Goal: Book appointment/travel/reservation

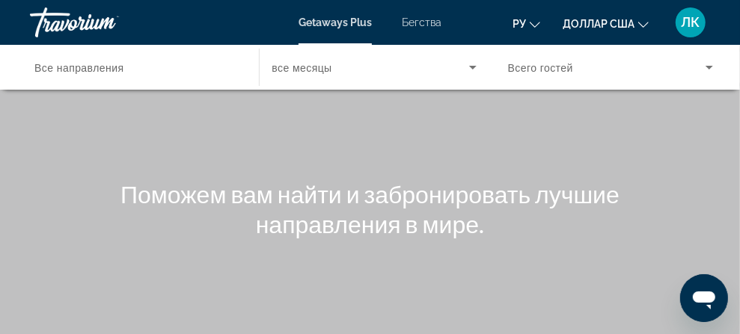
click at [67, 70] on span "Все направления" at bounding box center [78, 68] width 89 height 12
click at [67, 70] on input "Destination Все направления" at bounding box center [136, 68] width 205 height 18
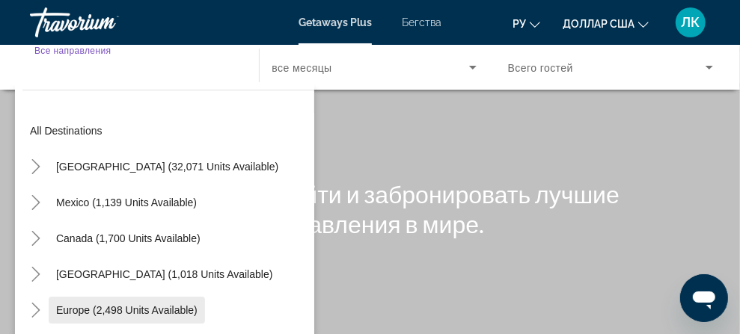
click at [123, 306] on span "Europe (2,498 units available)" at bounding box center [126, 311] width 141 height 12
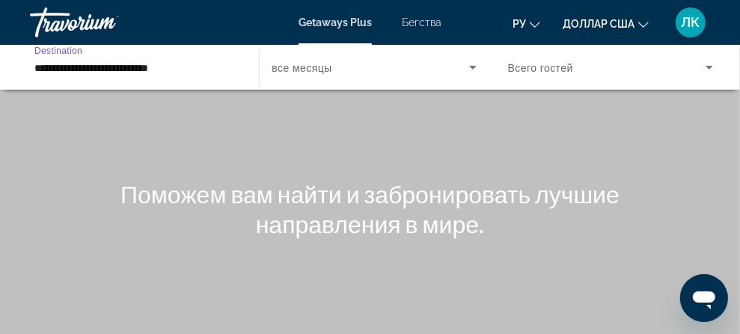
click at [124, 70] on input "**********" at bounding box center [136, 68] width 205 height 18
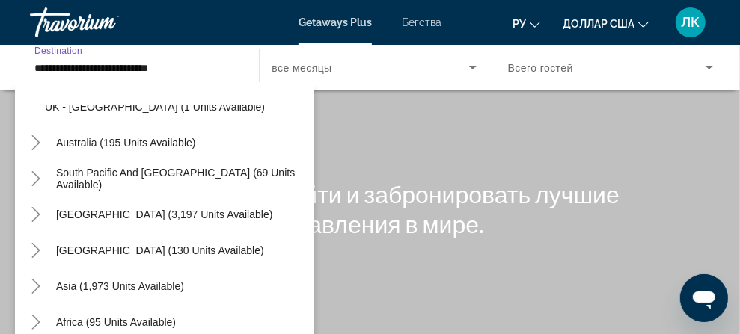
scroll to position [996, 0]
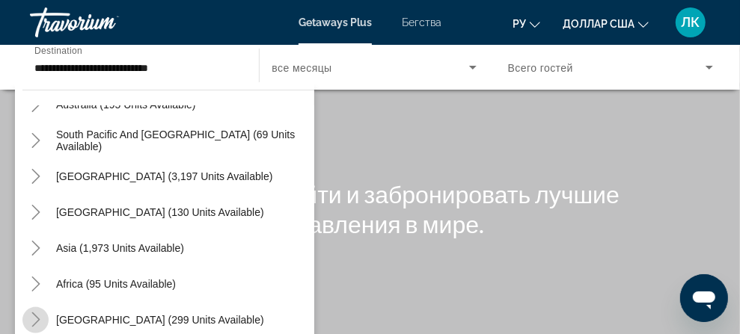
click at [34, 317] on icon "Toggle Middle East (299 units available)" at bounding box center [35, 320] width 15 height 15
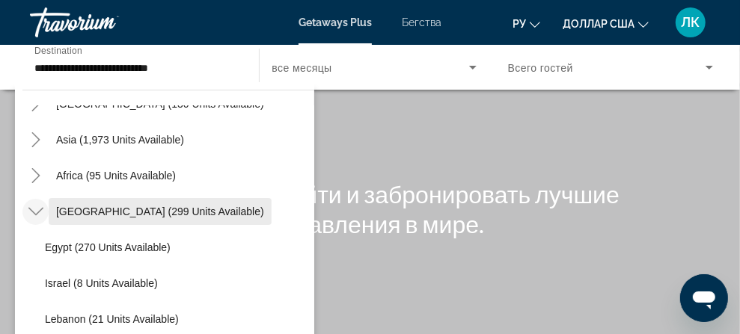
scroll to position [1104, 0]
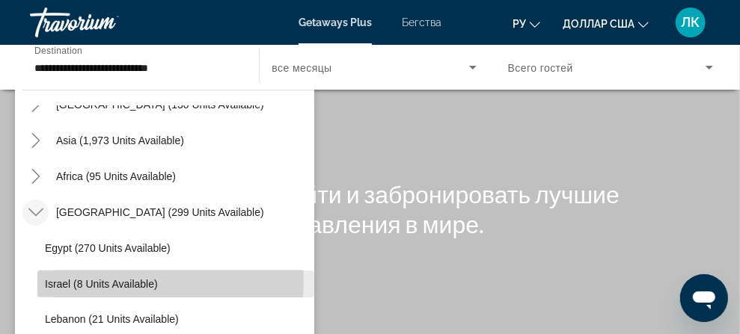
click at [84, 278] on span "Israel (8 units available)" at bounding box center [101, 284] width 113 height 12
type input "**********"
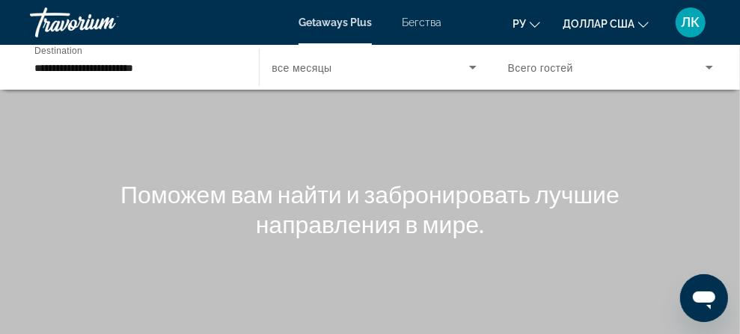
click at [272, 73] on label "Start Month все месяцы" at bounding box center [302, 68] width 60 height 12
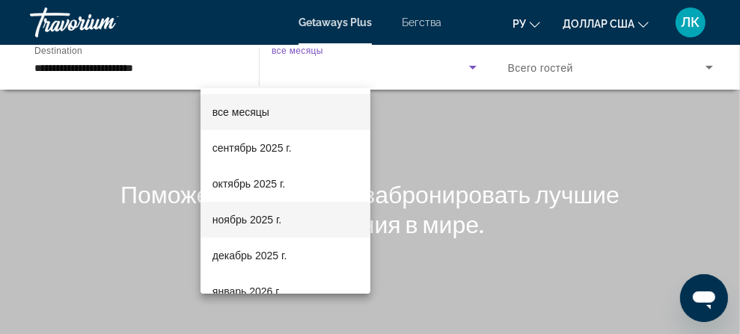
click at [269, 218] on font "ноябрь 2025 г." at bounding box center [246, 220] width 69 height 12
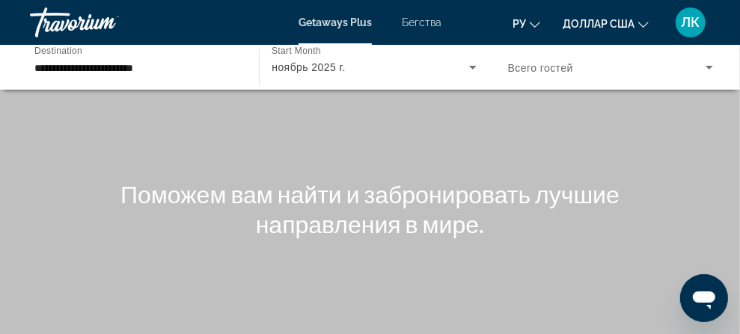
click at [0, 0] on span "Виджет поиска" at bounding box center [0, 0] width 0 height 0
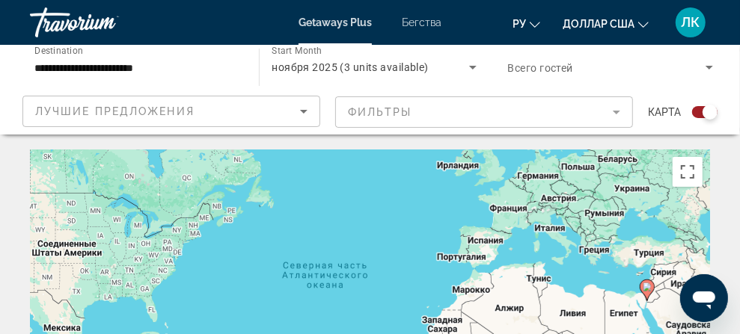
click at [420, 23] on font "Бегства" at bounding box center [422, 22] width 40 height 12
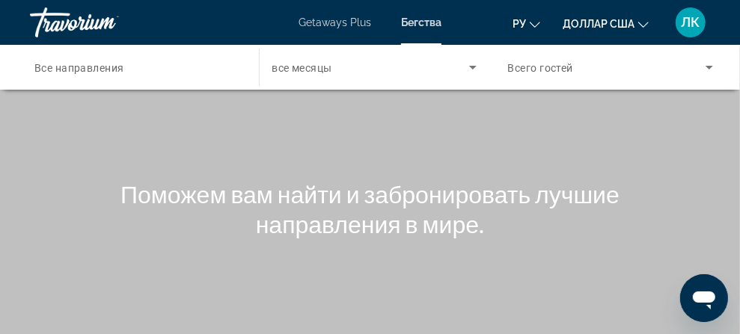
click at [100, 67] on span "Все направления" at bounding box center [79, 68] width 90 height 12
click at [100, 67] on input "Destination Все направления" at bounding box center [136, 68] width 205 height 18
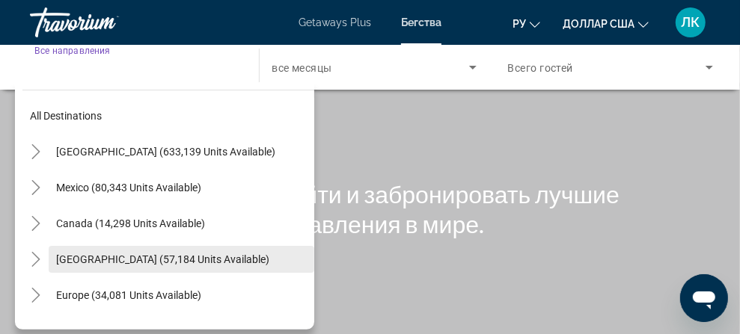
scroll to position [242, 0]
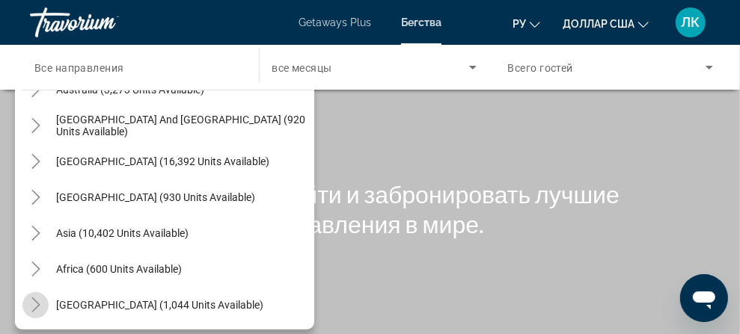
click at [37, 298] on icon "Toggle Middle East (1,044 units available)" at bounding box center [35, 305] width 15 height 15
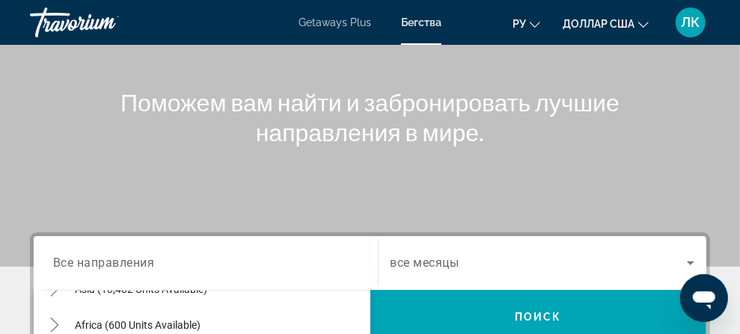
scroll to position [150, 0]
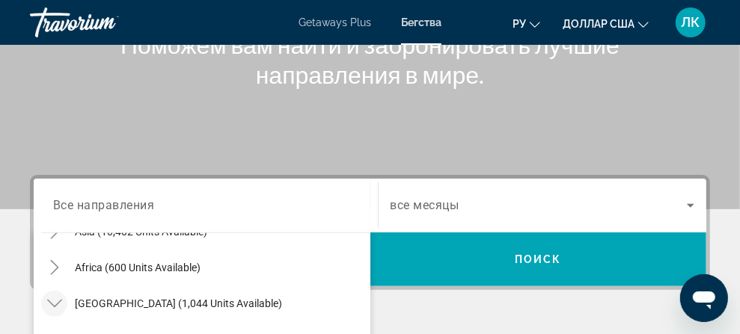
click at [82, 233] on div "Destination Все направления All destinations [GEOGRAPHIC_DATA] (633,139 units a…" at bounding box center [205, 206] width 329 height 54
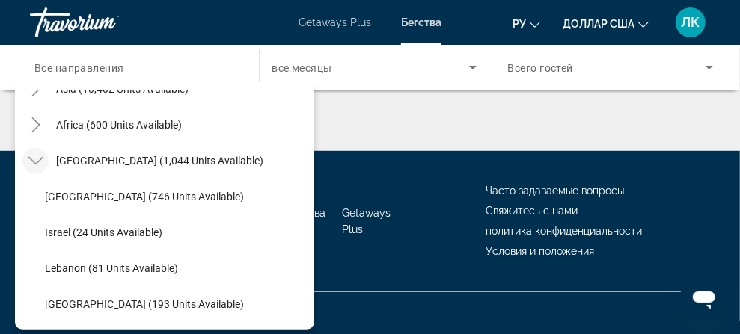
scroll to position [510, 0]
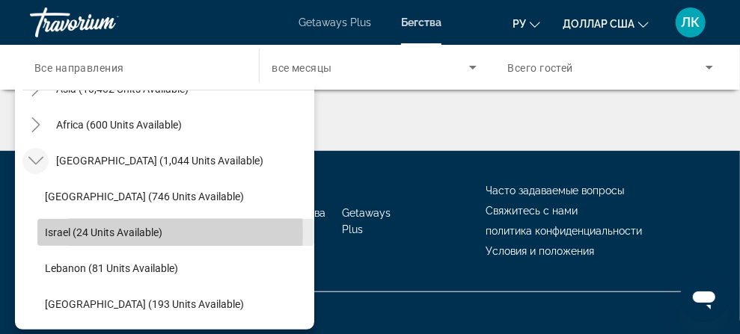
click at [91, 233] on span "Israel (24 units available)" at bounding box center [103, 233] width 117 height 12
type input "**********"
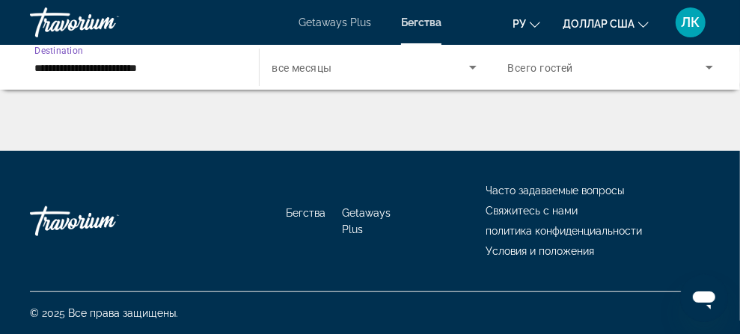
click at [275, 67] on span "Search widget" at bounding box center [370, 67] width 197 height 18
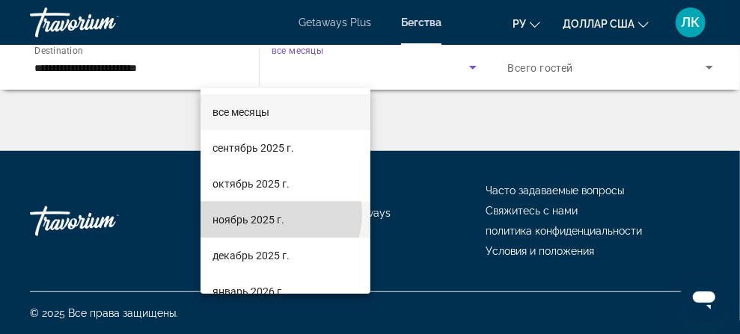
click at [272, 214] on font "ноябрь 2025 г." at bounding box center [248, 220] width 72 height 12
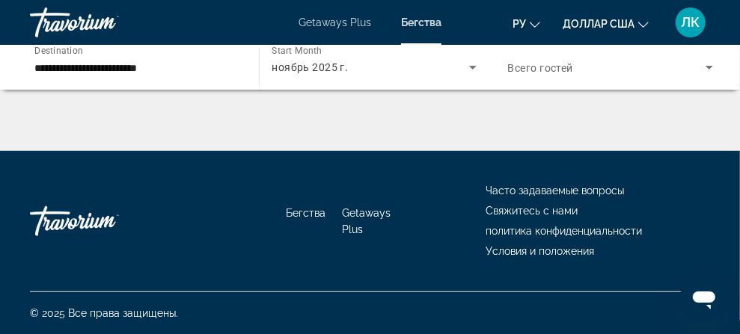
click at [0, 0] on span "Search widget" at bounding box center [0, 0] width 0 height 0
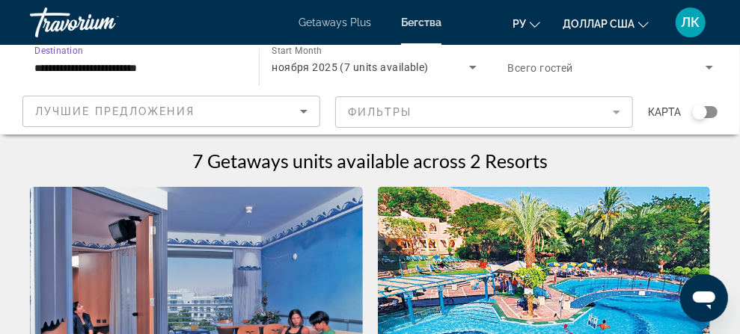
click at [116, 73] on input "**********" at bounding box center [136, 68] width 205 height 18
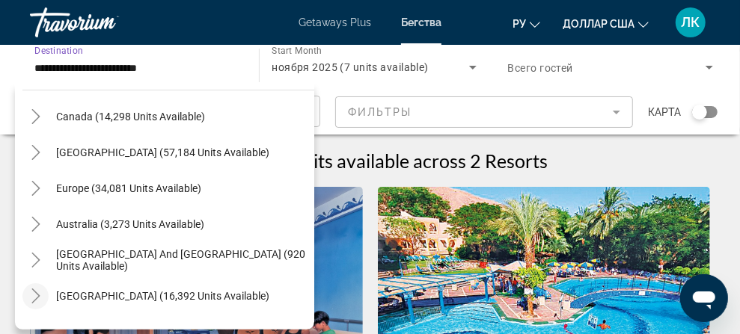
scroll to position [106, 0]
click at [36, 188] on icon "Toggle Europe (34,081 units available)" at bounding box center [35, 189] width 15 height 15
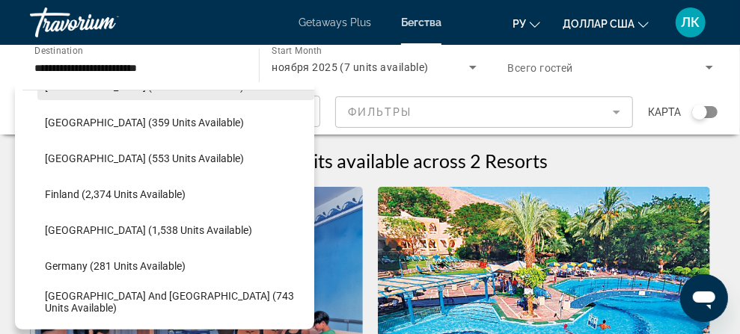
scroll to position [317, 0]
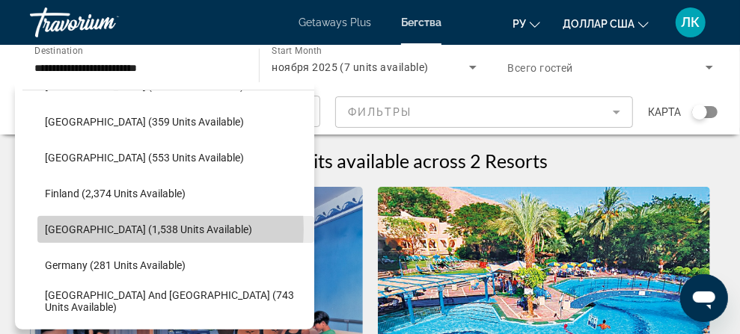
click at [121, 229] on span "[GEOGRAPHIC_DATA] (1,538 units available)" at bounding box center [148, 230] width 207 height 12
type input "**********"
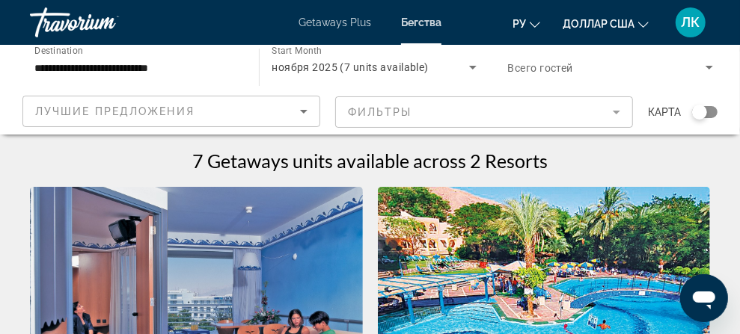
click at [0, 0] on span "Поиск" at bounding box center [0, 0] width 0 height 0
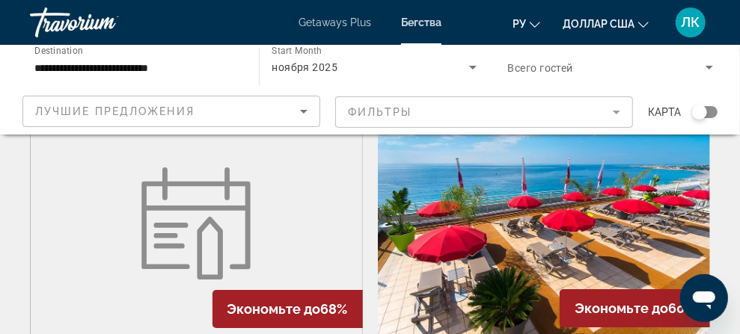
scroll to position [2175, 0]
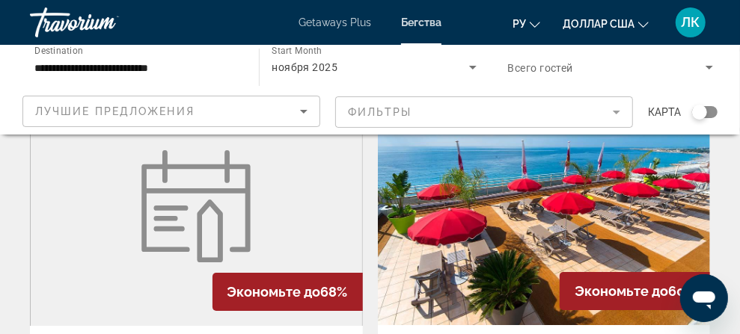
click at [473, 182] on img "Основное содержание" at bounding box center [544, 205] width 333 height 239
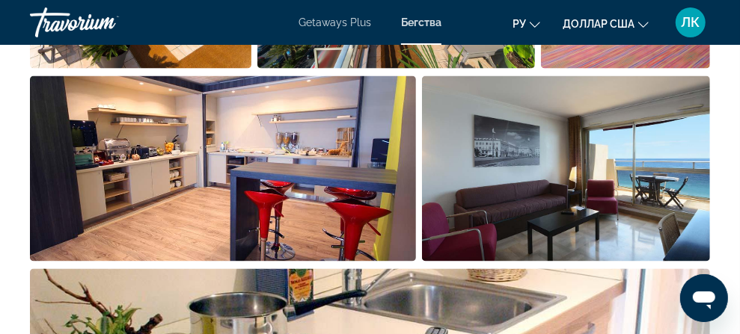
scroll to position [1193, 0]
click at [593, 145] on img "Open full-screen image slider" at bounding box center [566, 169] width 289 height 186
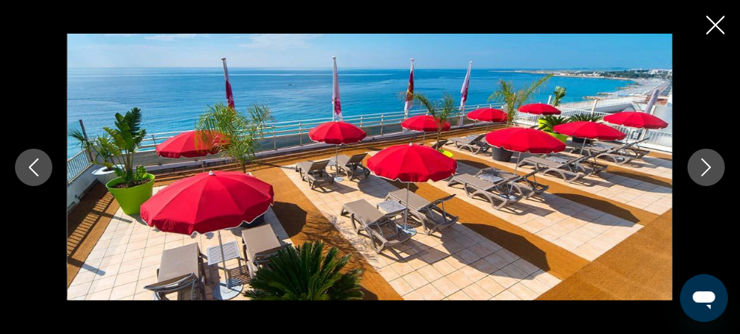
click at [221, 68] on img "Основное содержание" at bounding box center [369, 168] width 605 height 268
